Goal: Transaction & Acquisition: Purchase product/service

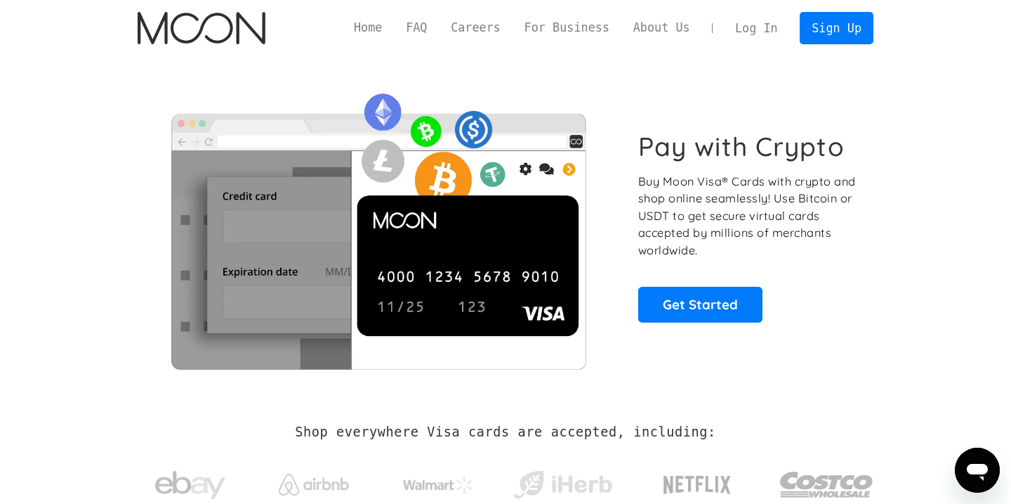
click at [773, 27] on link "Log In" at bounding box center [756, 28] width 66 height 31
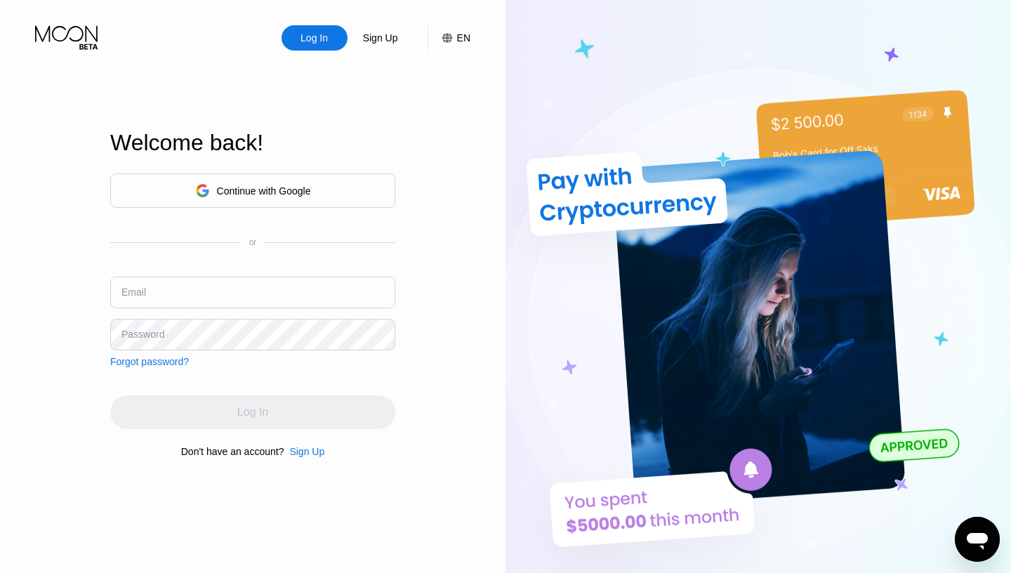
click at [251, 182] on div "Continue with Google" at bounding box center [253, 191] width 116 height 22
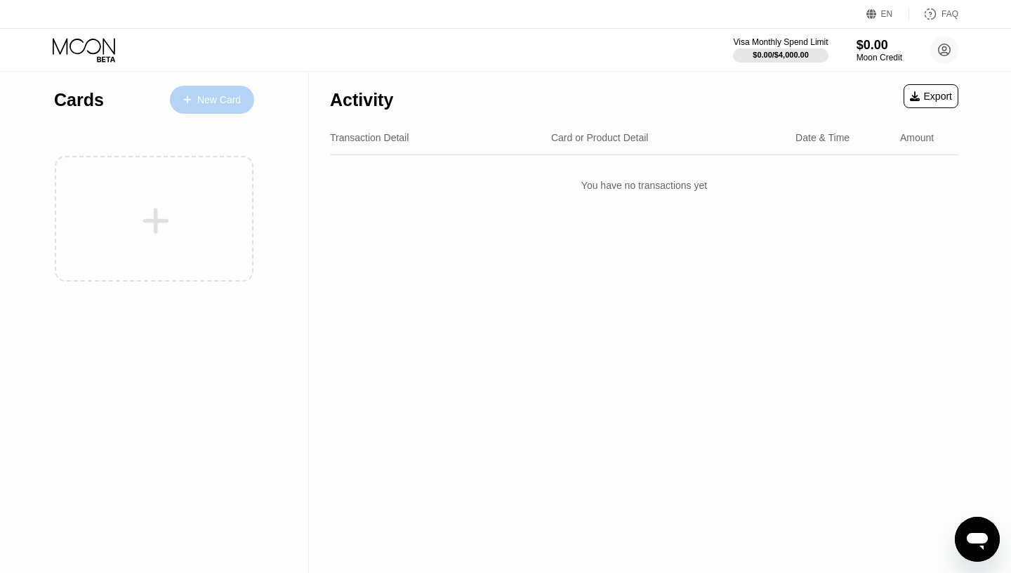
click at [217, 105] on div "New Card" at bounding box center [219, 100] width 44 height 12
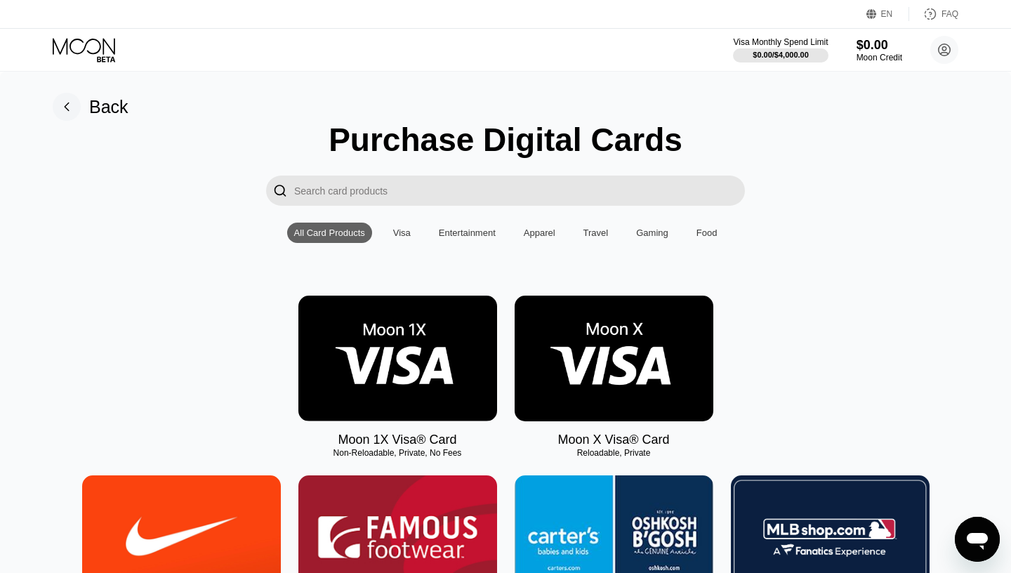
click at [659, 365] on img at bounding box center [614, 359] width 199 height 126
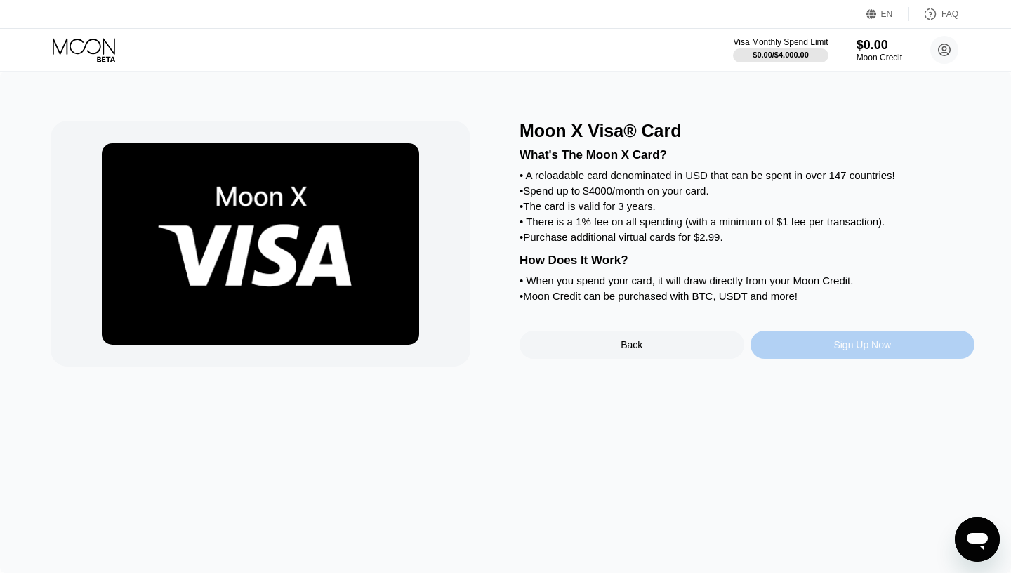
click at [846, 350] on div "Sign Up Now" at bounding box center [863, 344] width 58 height 11
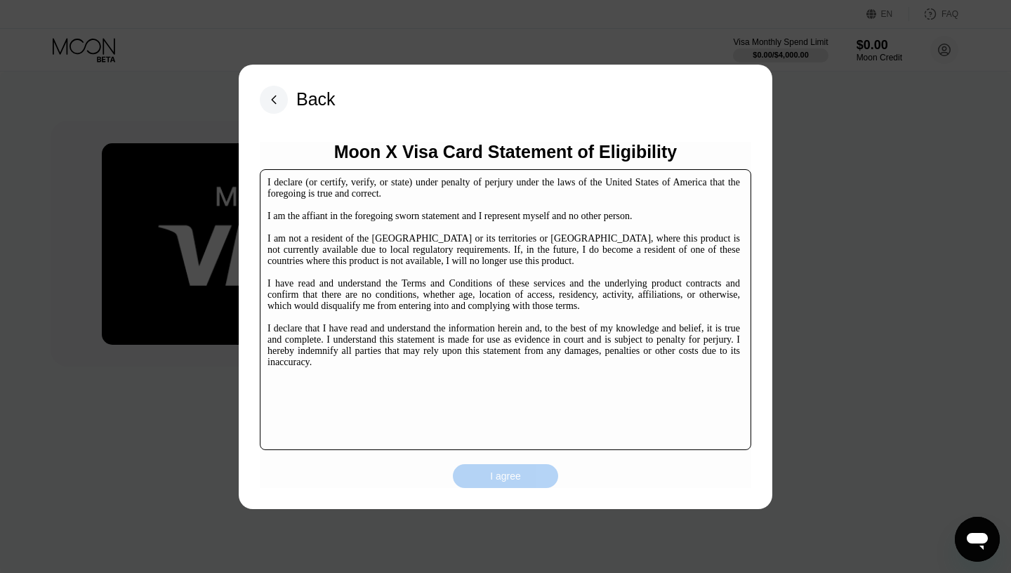
click at [527, 476] on div "I agree" at bounding box center [505, 476] width 105 height 24
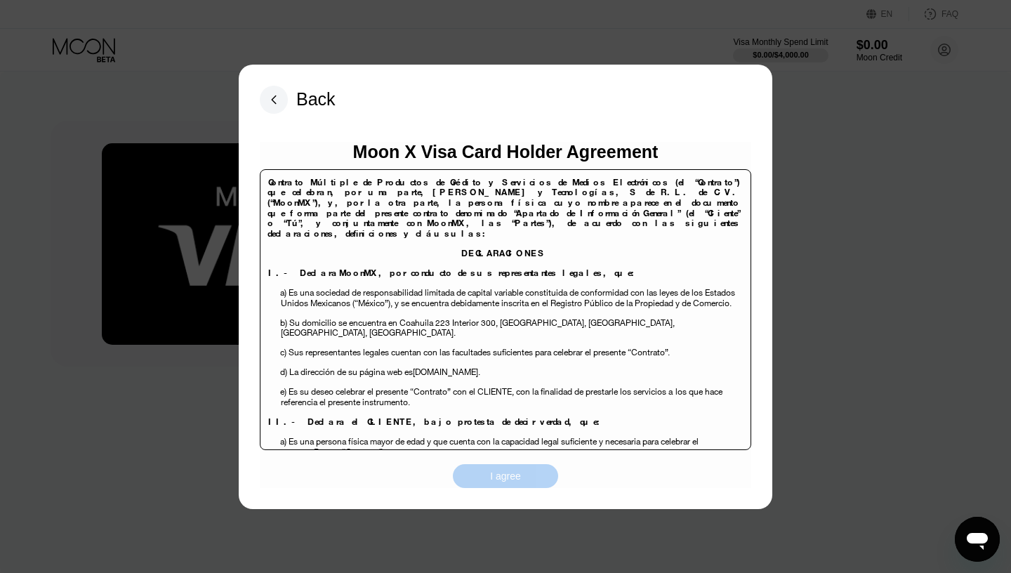
click at [527, 476] on div "I agree" at bounding box center [505, 476] width 105 height 24
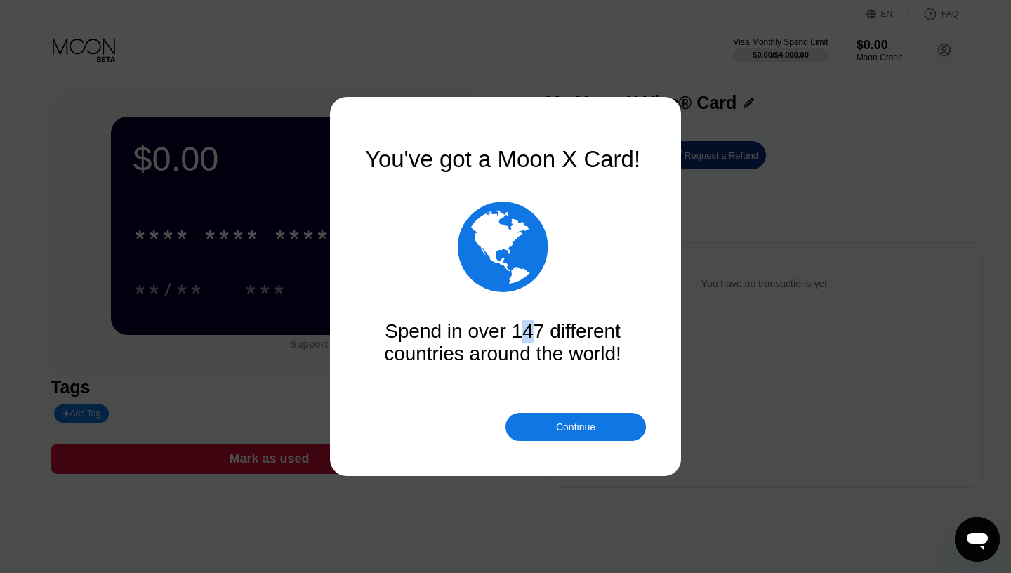
click at [527, 329] on div "Spend in over 147 different countries around the world!" at bounding box center [502, 342] width 281 height 45
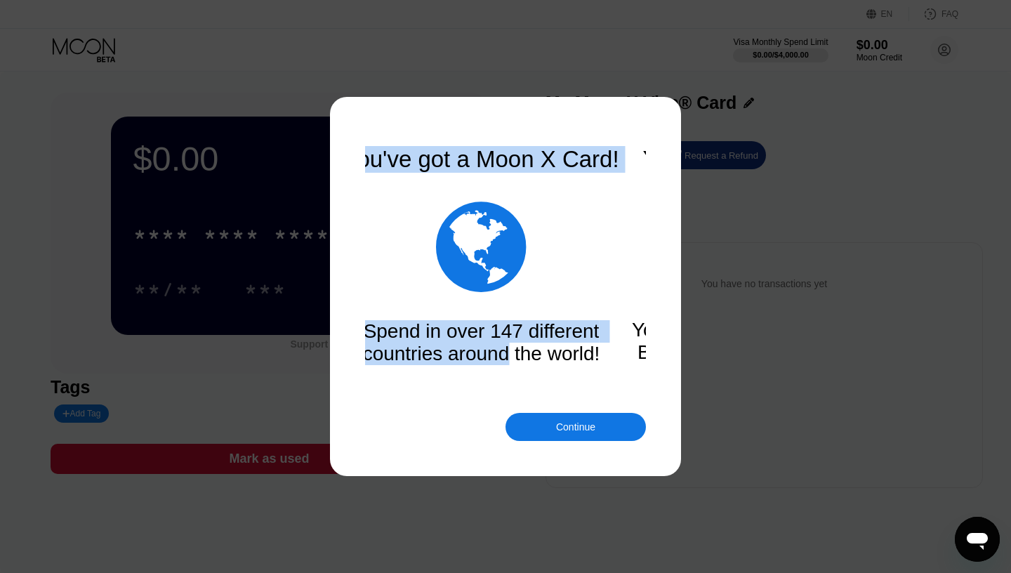
drag, startPoint x: 566, startPoint y: 350, endPoint x: 501, endPoint y: 349, distance: 65.3
click at [501, 349] on div "You've got a Moon X Card!  Spend in over 147 different countries around the wo…" at bounding box center [505, 286] width 281 height 281
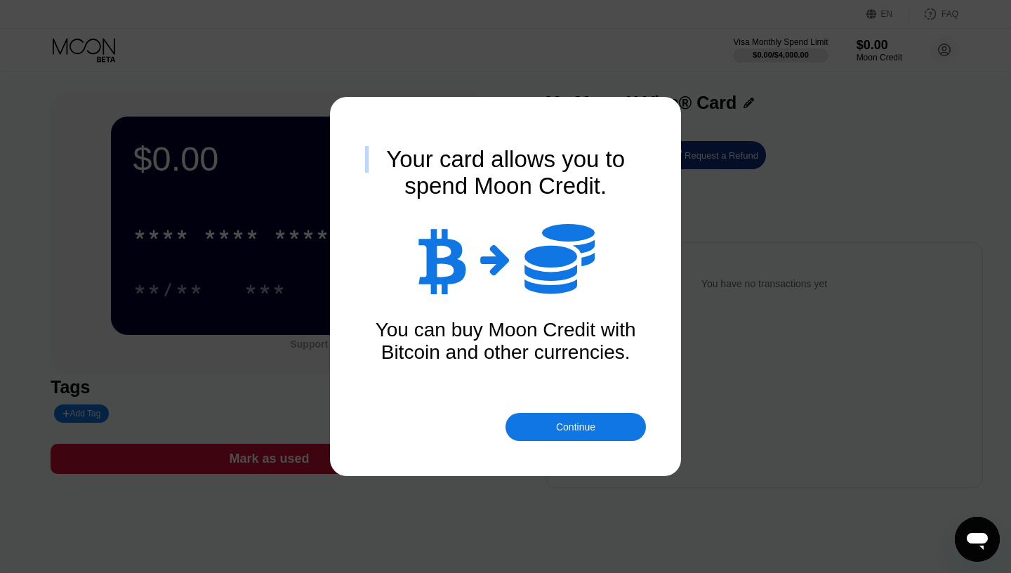
click at [560, 350] on div "You can buy Moon Credit with Bitcoin and other currencies." at bounding box center [505, 341] width 281 height 45
click at [586, 425] on div "Continue" at bounding box center [575, 426] width 39 height 11
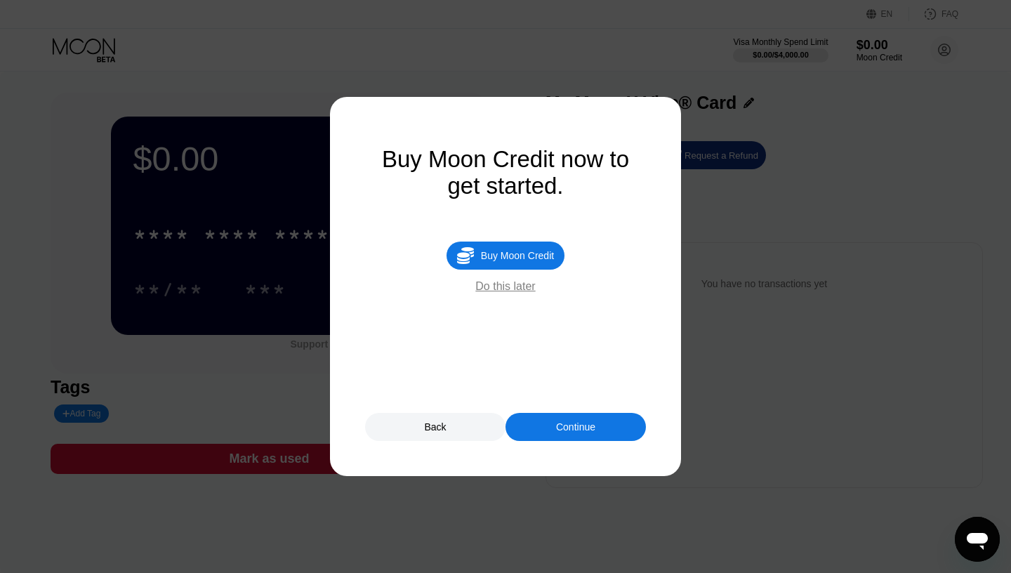
click at [586, 425] on div "Continue" at bounding box center [575, 426] width 39 height 11
click at [521, 292] on div "Do this later" at bounding box center [505, 286] width 60 height 13
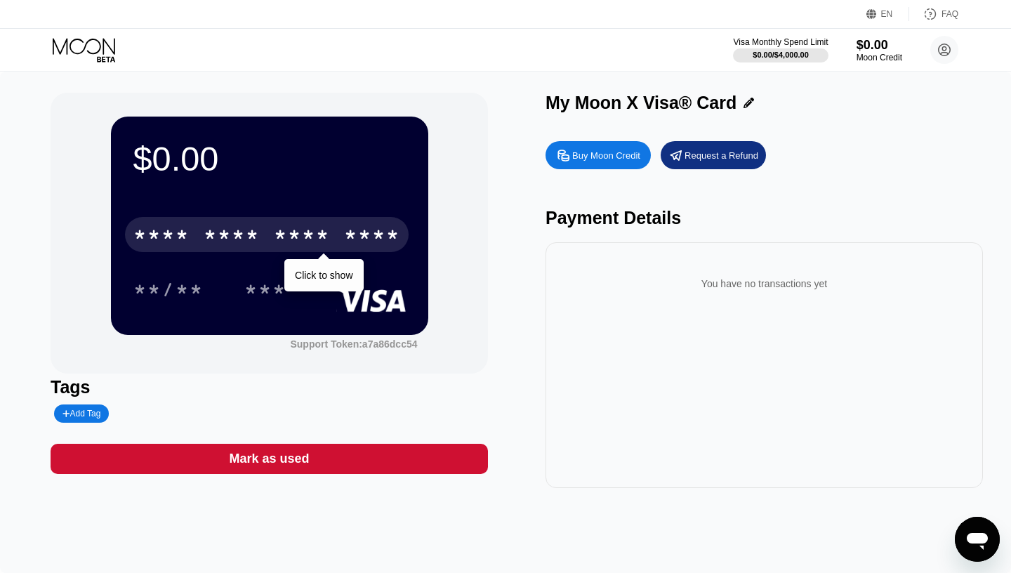
click at [330, 227] on div "* * * *" at bounding box center [302, 236] width 56 height 22
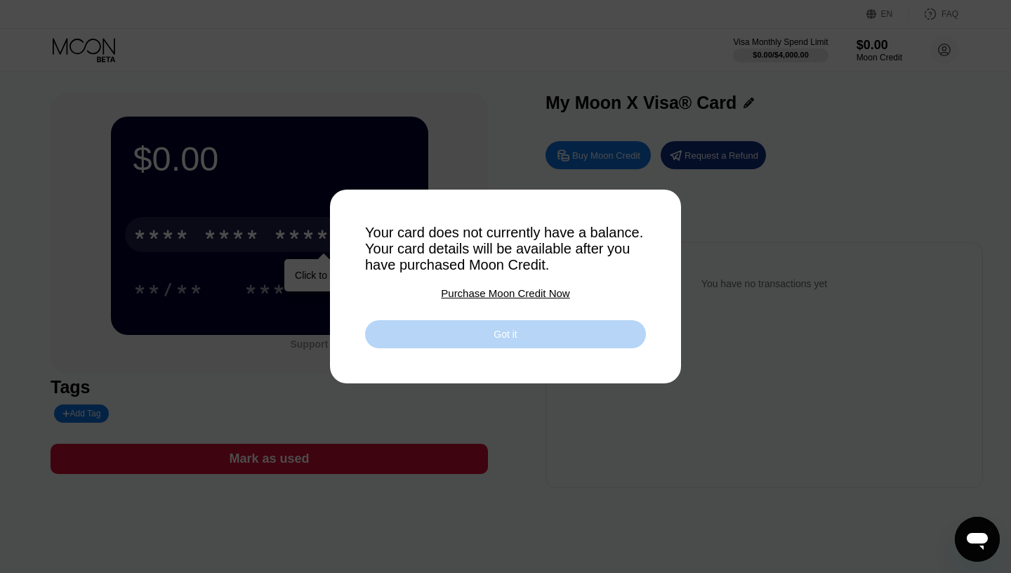
click at [489, 334] on div "Got it" at bounding box center [505, 334] width 281 height 28
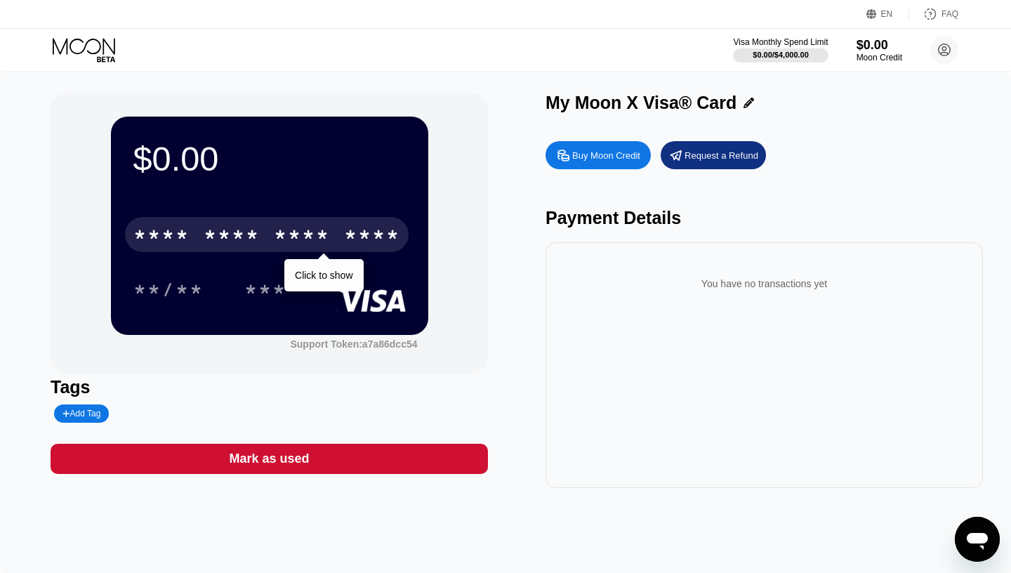
click at [606, 157] on div "Buy Moon Credit" at bounding box center [606, 156] width 68 height 12
type input "0"
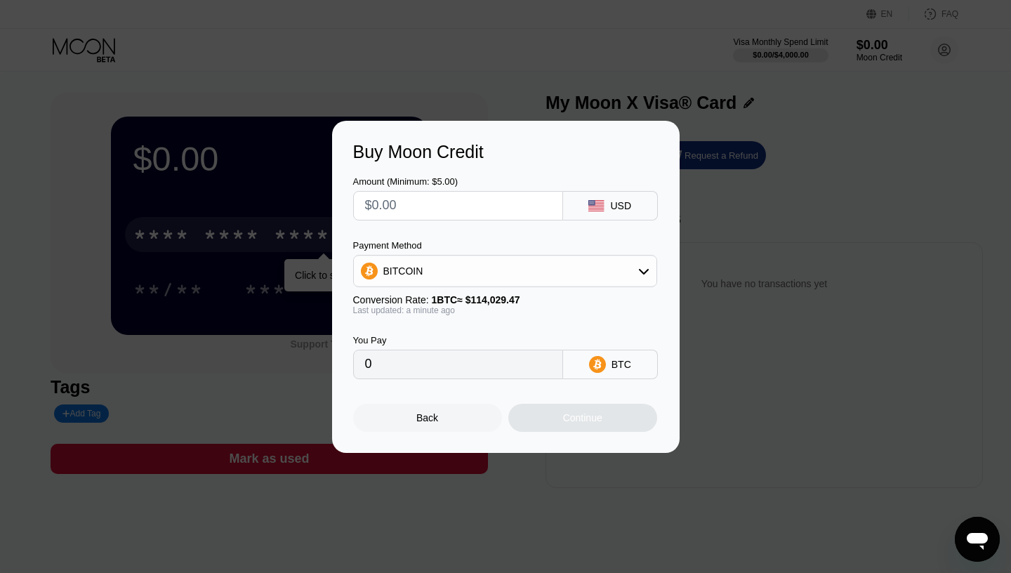
click at [515, 203] on input "text" at bounding box center [458, 206] width 186 height 28
type input "$5"
type input "0.00004385"
type input "$5"
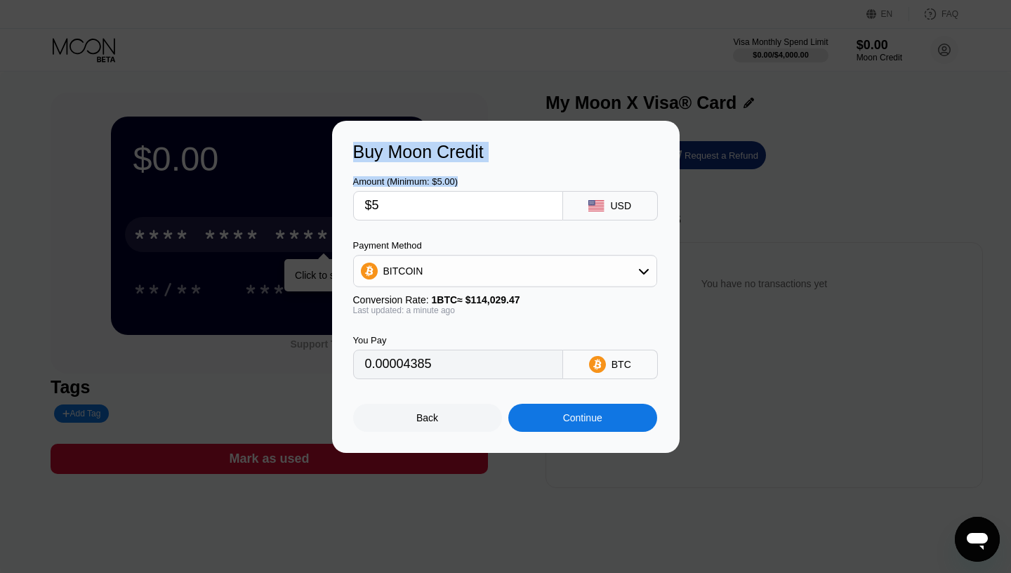
drag, startPoint x: 395, startPoint y: 179, endPoint x: 481, endPoint y: 179, distance: 86.4
click at [481, 179] on div "Amount (Minimum: $5.00)" at bounding box center [458, 181] width 210 height 11
click at [470, 178] on div "Amount (Minimum: $5.00)" at bounding box center [458, 181] width 210 height 11
click at [516, 270] on div "BITCOIN" at bounding box center [505, 271] width 303 height 28
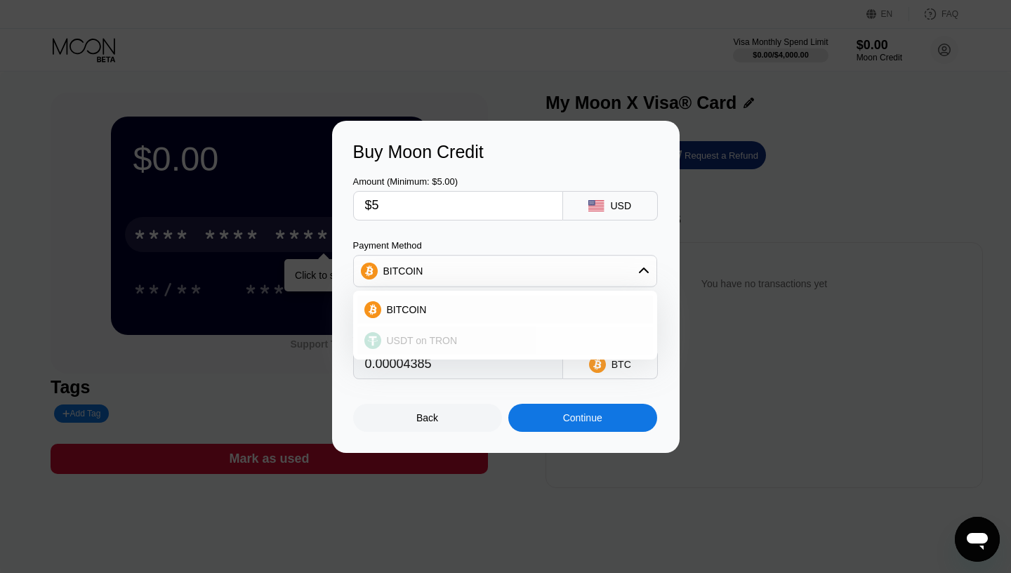
click at [435, 341] on span "USDT on TRON" at bounding box center [422, 340] width 71 height 11
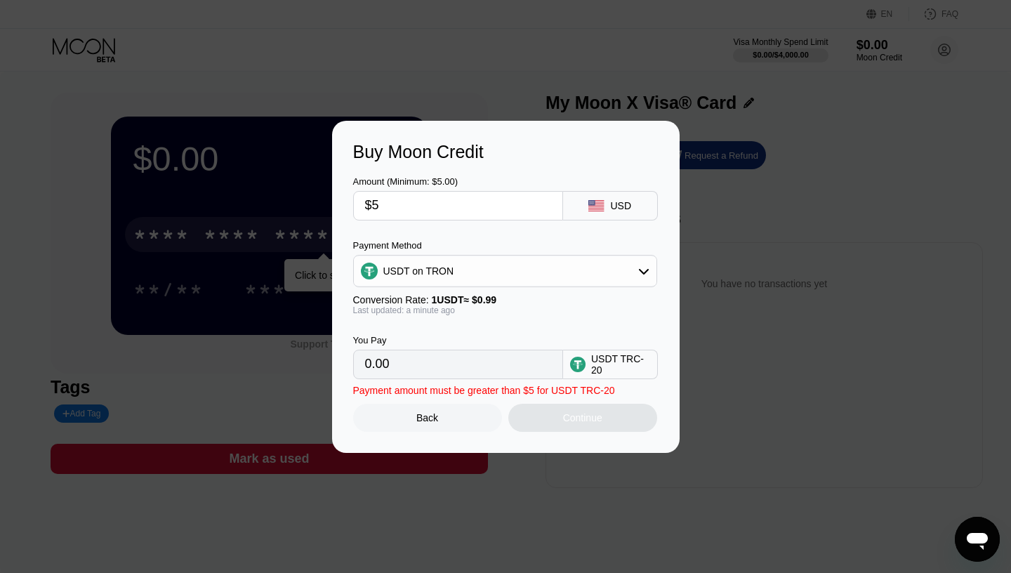
type input "5.05"
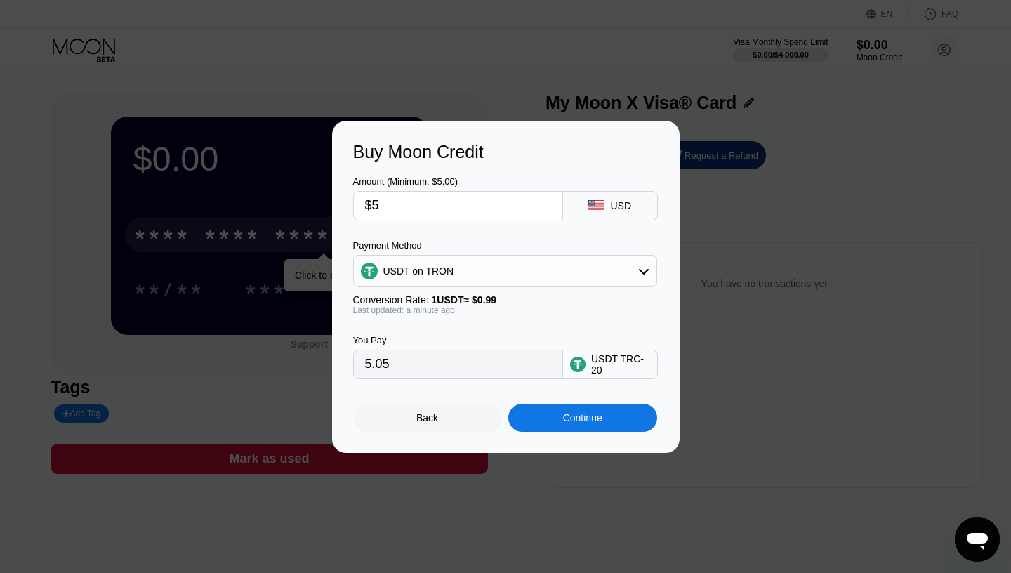
drag, startPoint x: 495, startPoint y: 365, endPoint x: 359, endPoint y: 364, distance: 136.2
click at [365, 364] on input "5.05" at bounding box center [458, 364] width 186 height 28
click at [596, 418] on div "Continue" at bounding box center [582, 417] width 39 height 11
click at [572, 419] on div "Continue" at bounding box center [582, 417] width 39 height 11
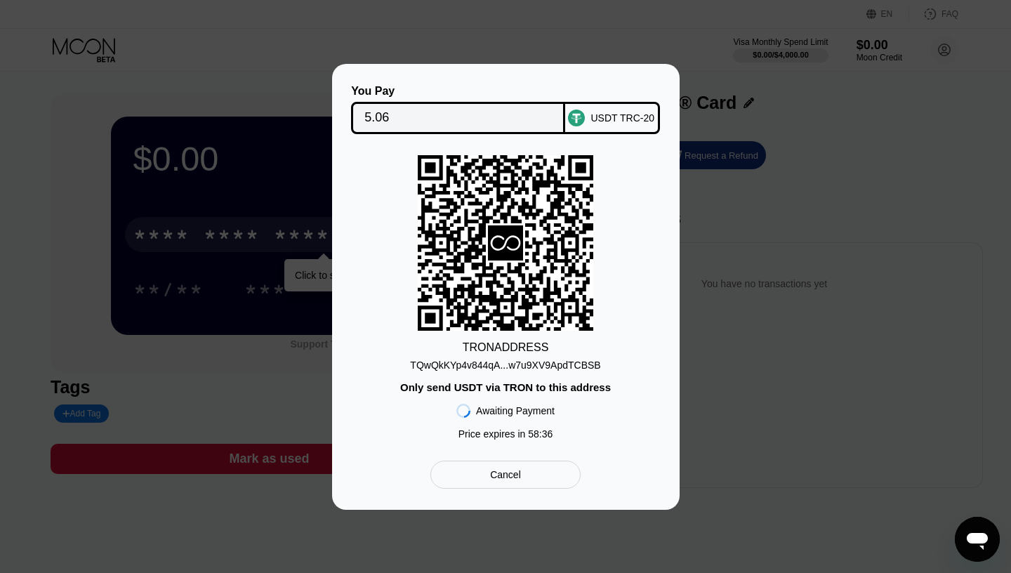
click at [285, 229] on div "You Pay 5.06 USDT TRC-20 TRON ADDRESS TQwQkKYp4v844qA...w7u9XV9ApdTCBSB Only se…" at bounding box center [505, 287] width 1011 height 446
click at [477, 468] on div "Cancel" at bounding box center [505, 475] width 150 height 28
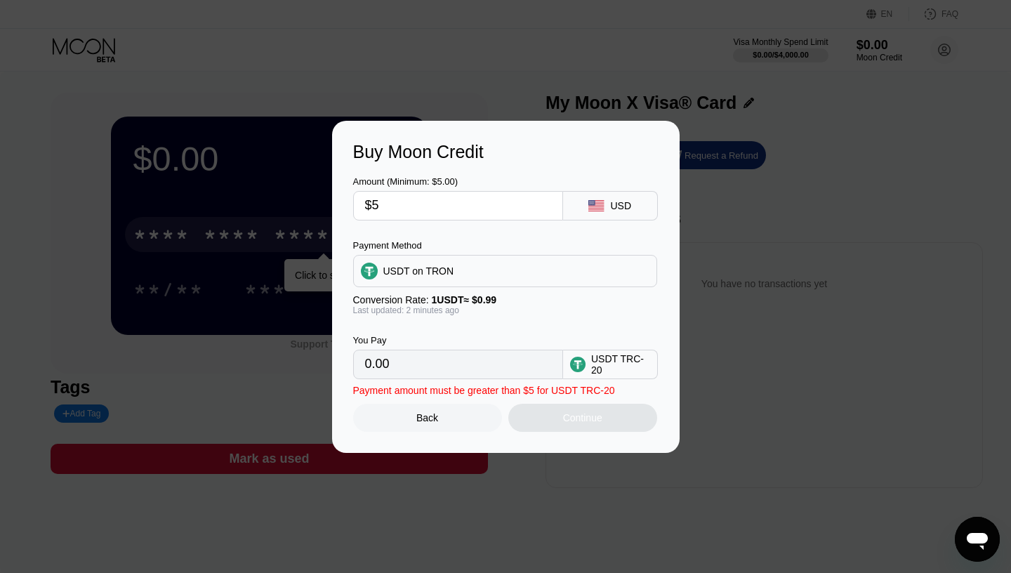
type input "5.05"
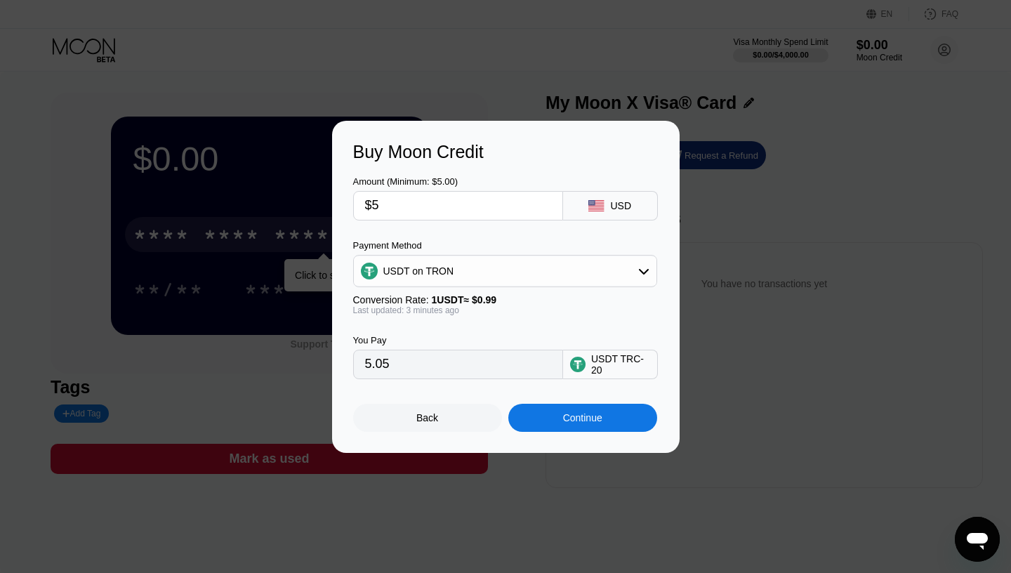
click at [429, 412] on div "Back" at bounding box center [427, 418] width 149 height 28
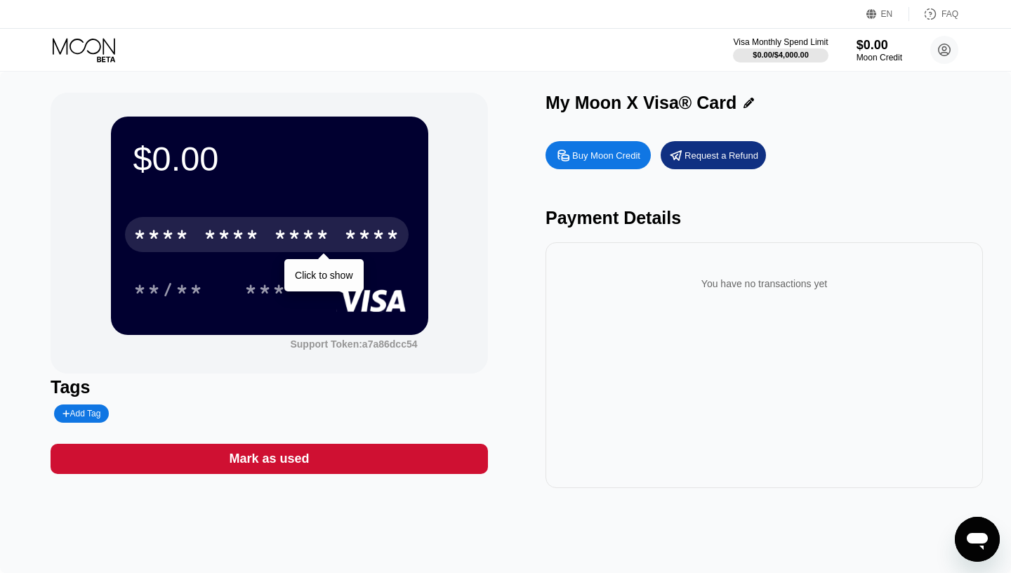
click at [56, 61] on icon at bounding box center [85, 50] width 65 height 25
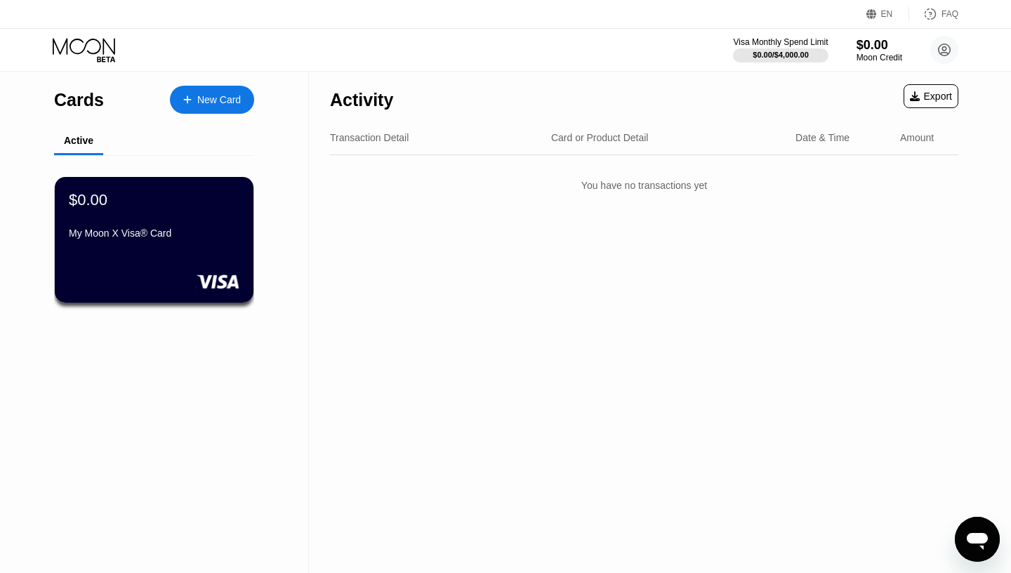
click at [211, 115] on div "Cards New Card" at bounding box center [154, 96] width 200 height 49
click at [212, 111] on div "New Card" at bounding box center [212, 100] width 84 height 28
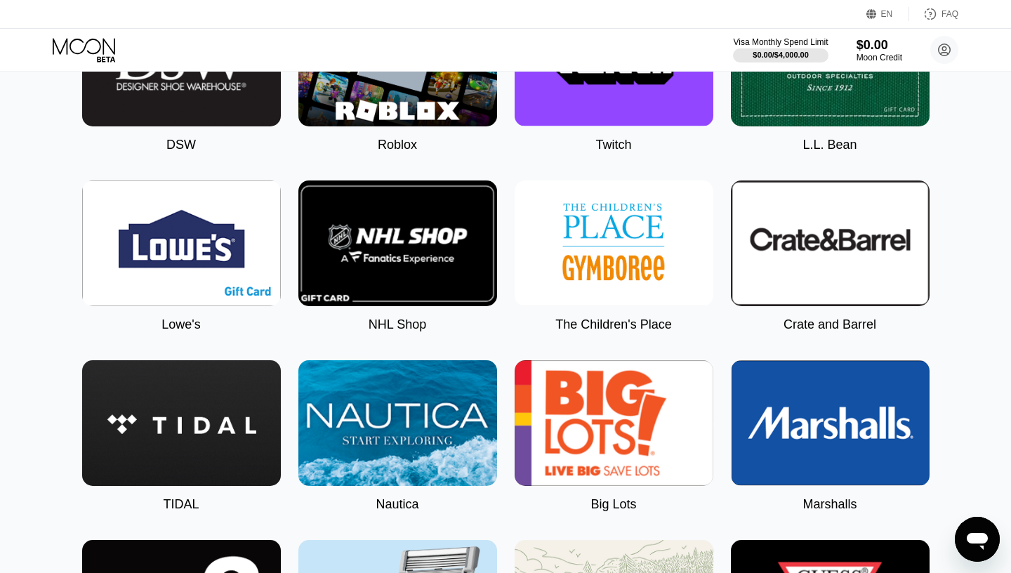
scroll to position [1919, 0]
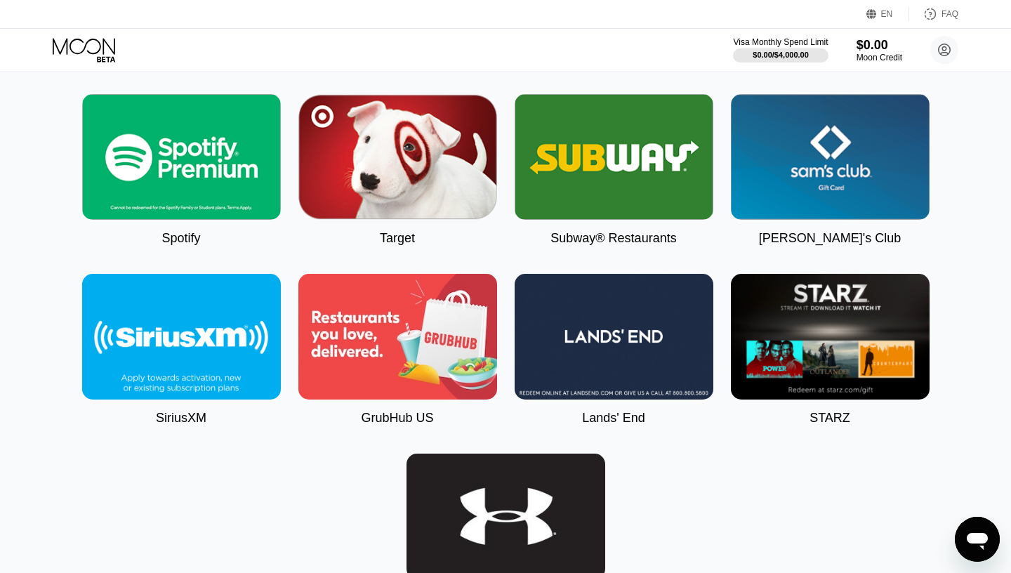
scroll to position [4188, 0]
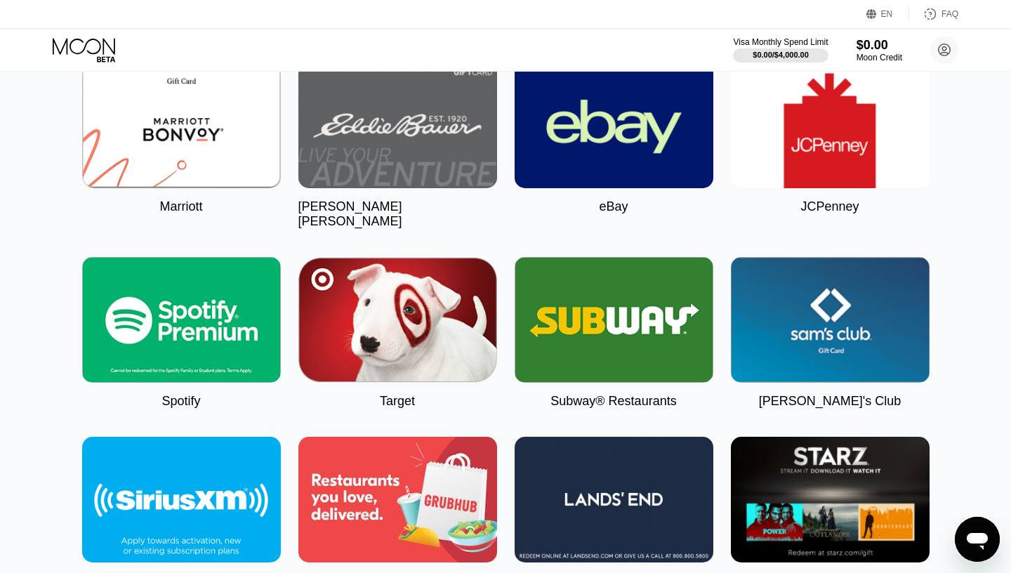
click at [234, 322] on img at bounding box center [181, 320] width 199 height 126
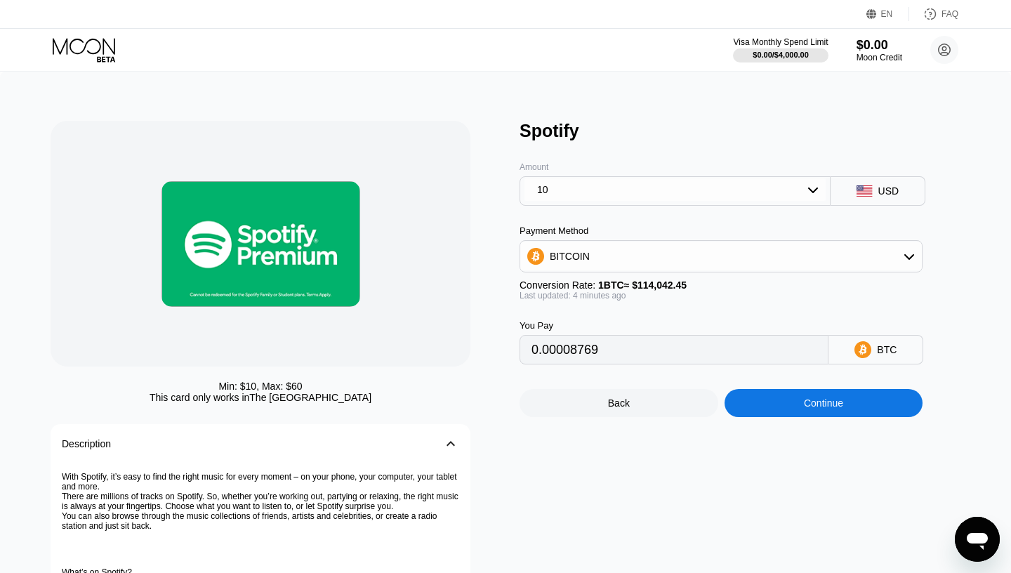
type input "0.00008772"
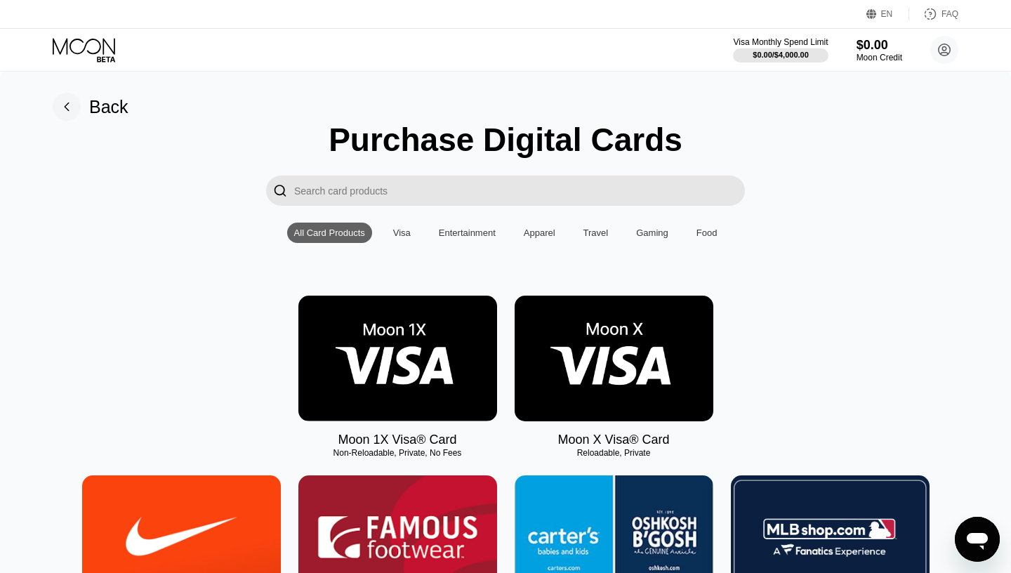
click at [566, 421] on img at bounding box center [614, 359] width 199 height 126
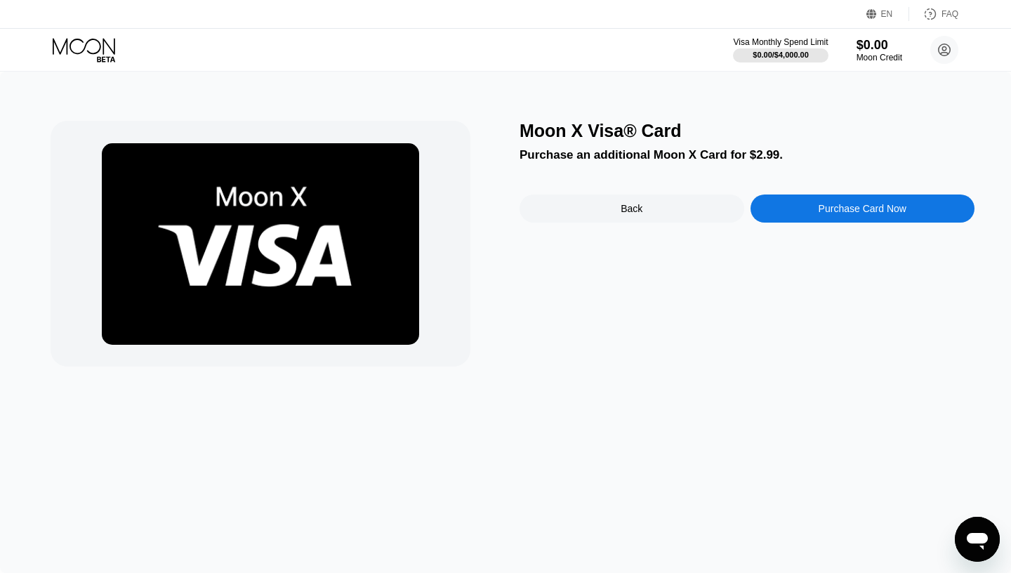
click at [612, 206] on div "Back" at bounding box center [632, 209] width 225 height 28
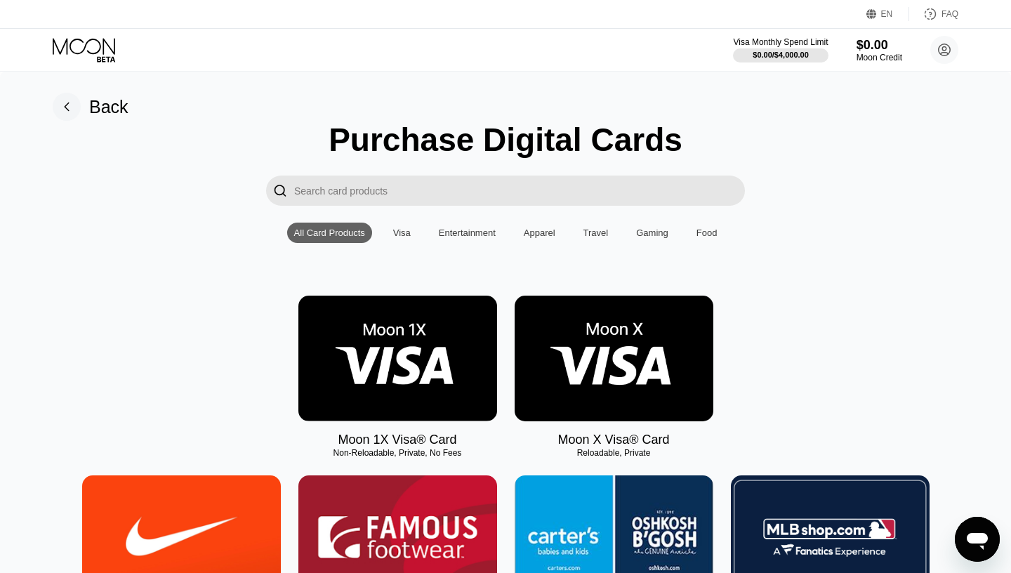
click at [393, 360] on img at bounding box center [397, 359] width 199 height 126
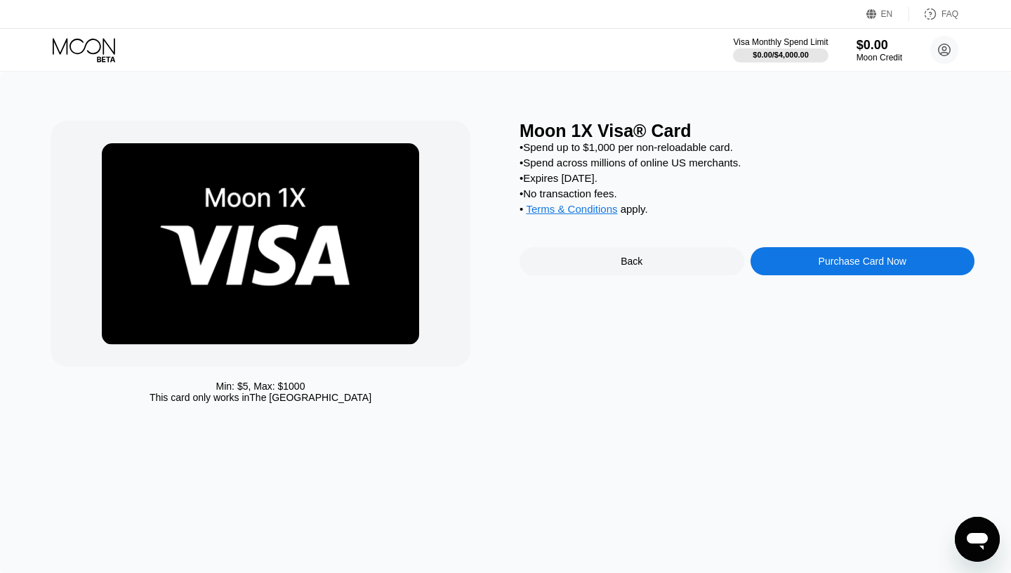
click at [588, 215] on span "Terms & Conditions" at bounding box center [571, 209] width 91 height 12
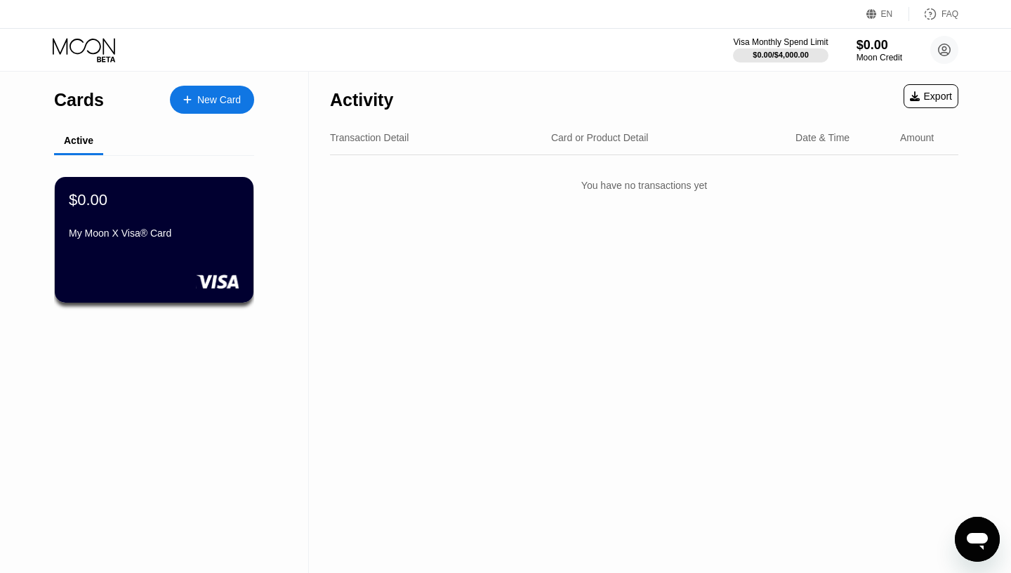
click at [216, 111] on div "New Card" at bounding box center [212, 100] width 84 height 28
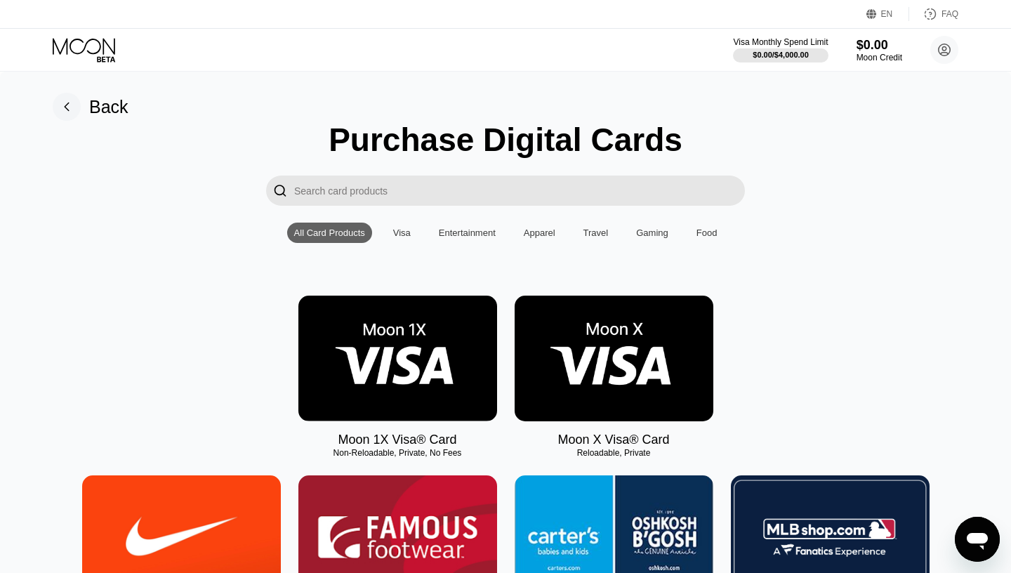
click at [666, 388] on img at bounding box center [614, 359] width 199 height 126
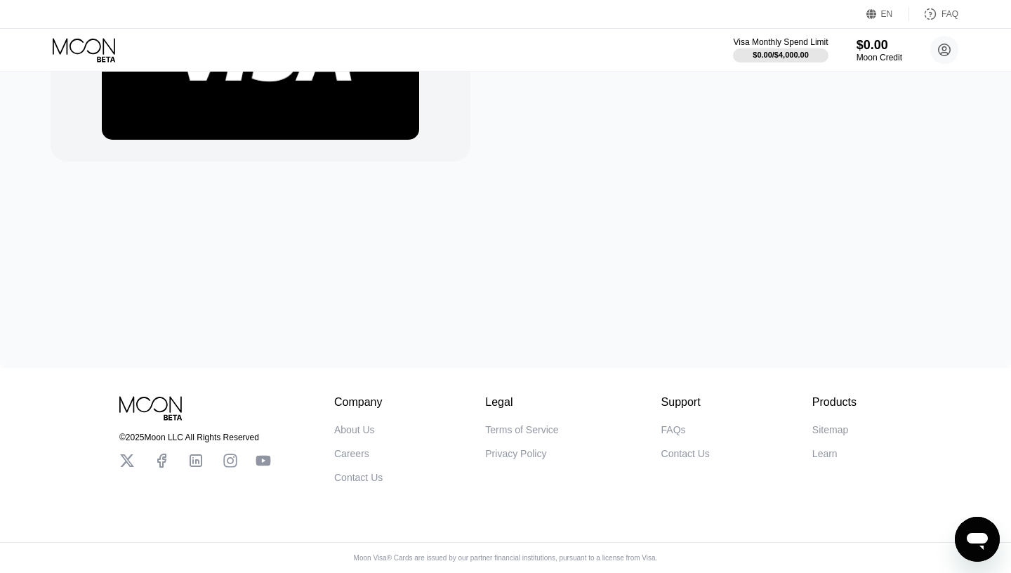
scroll to position [40, 0]
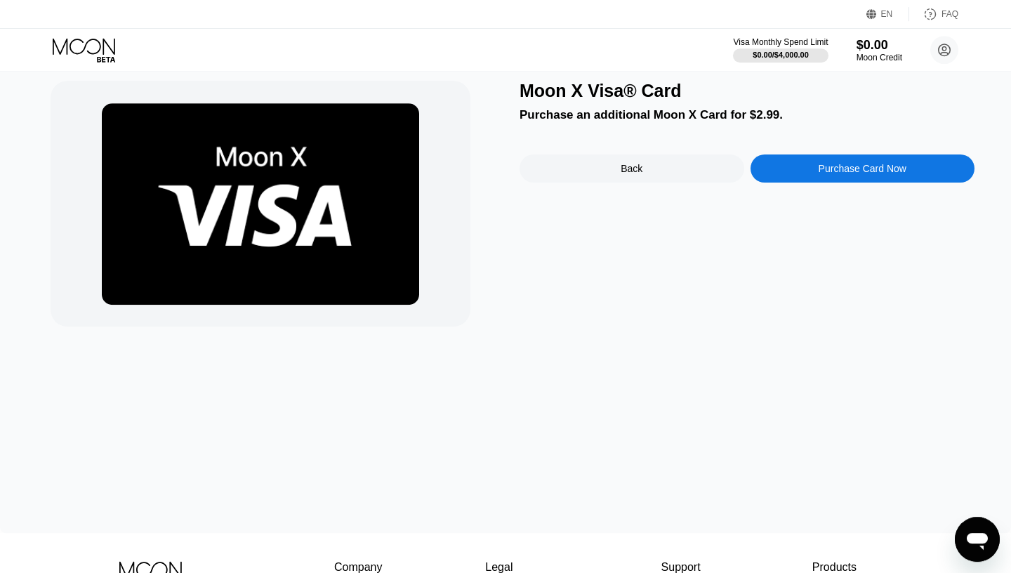
click at [350, 256] on img at bounding box center [260, 204] width 317 height 202
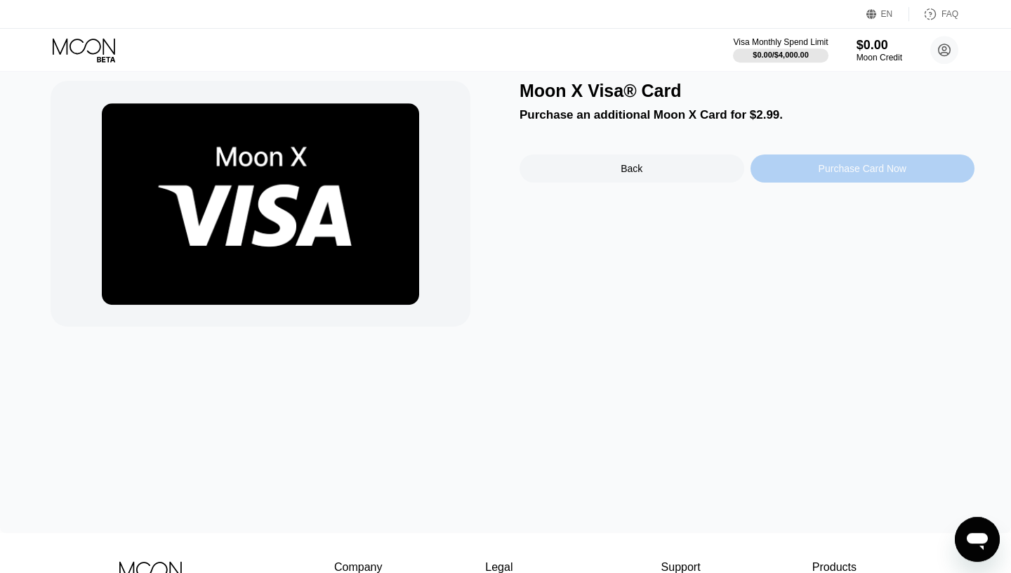
click at [847, 173] on div "Purchase Card Now" at bounding box center [863, 168] width 88 height 11
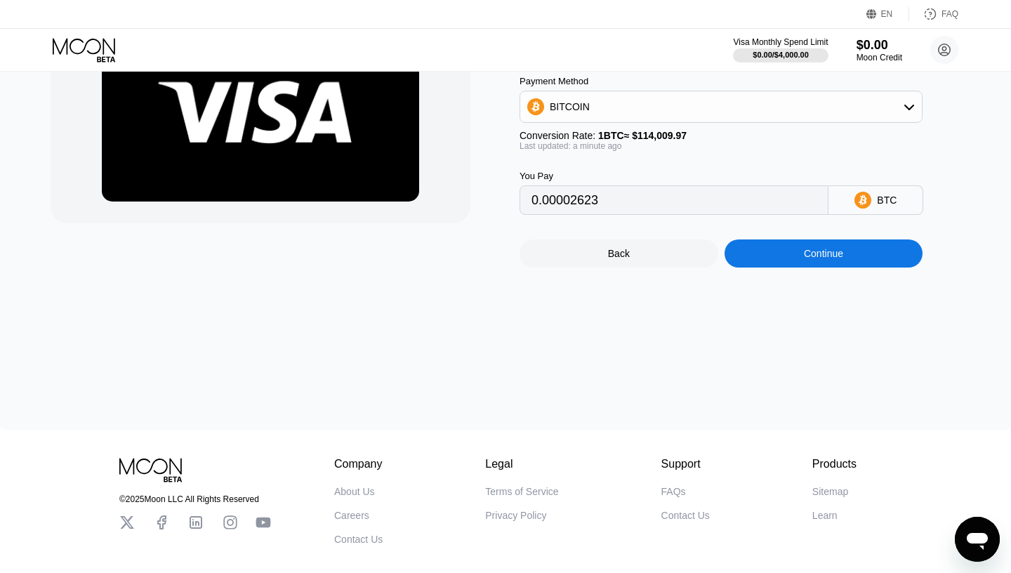
scroll to position [0, 0]
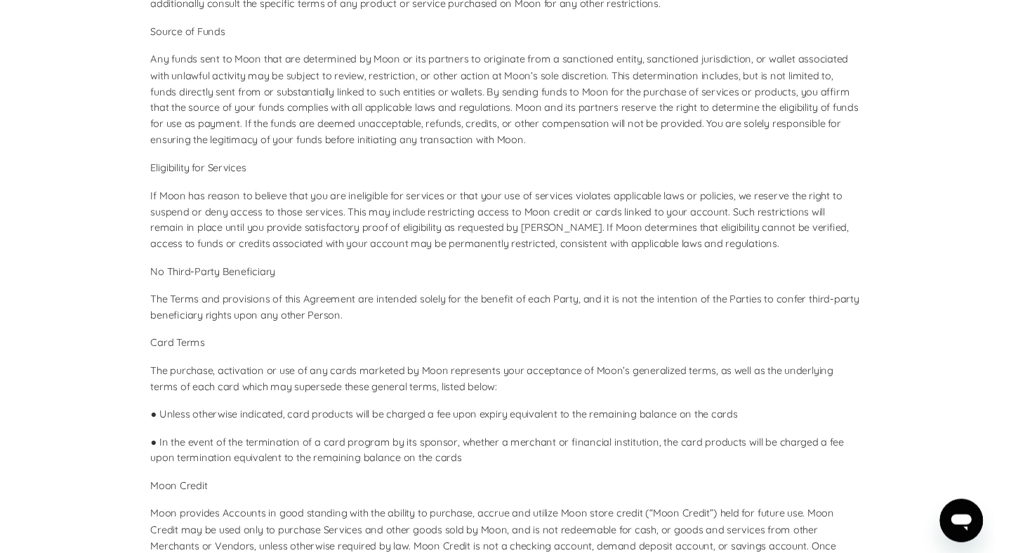
scroll to position [3599, 0]
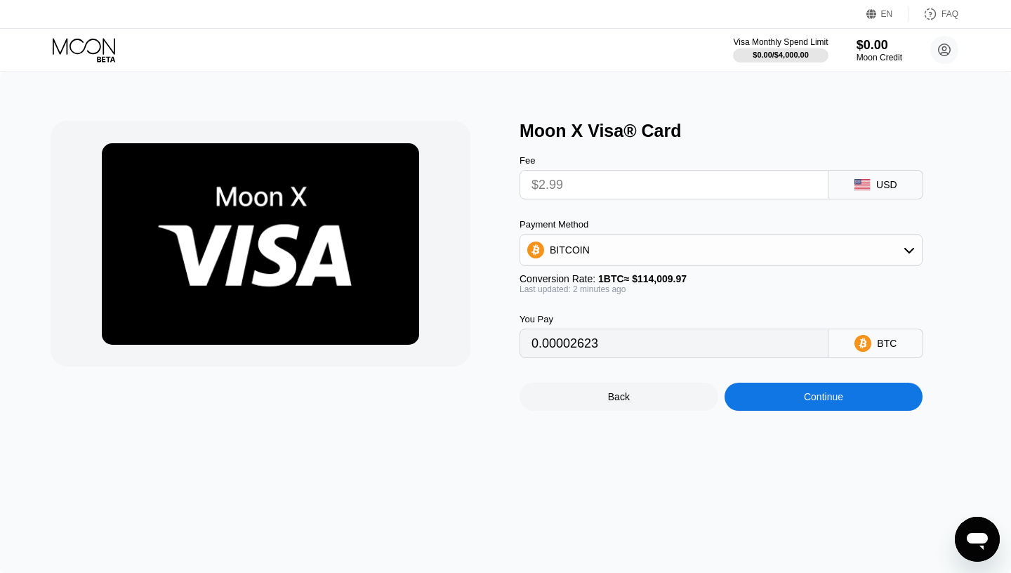
click at [617, 393] on div "Back" at bounding box center [619, 397] width 199 height 28
